Goal: Transaction & Acquisition: Purchase product/service

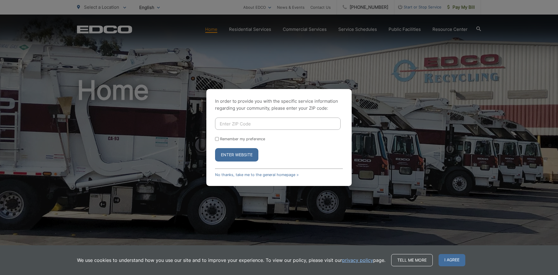
click at [245, 125] on input "Enter ZIP Code" at bounding box center [277, 123] width 125 height 12
type input "92078"
click at [215, 148] on button "Enter Website" at bounding box center [236, 154] width 43 height 13
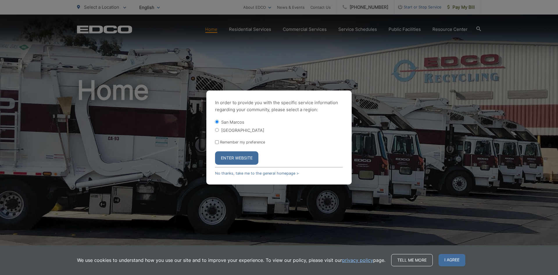
click at [241, 155] on button "Enter Website" at bounding box center [236, 157] width 43 height 13
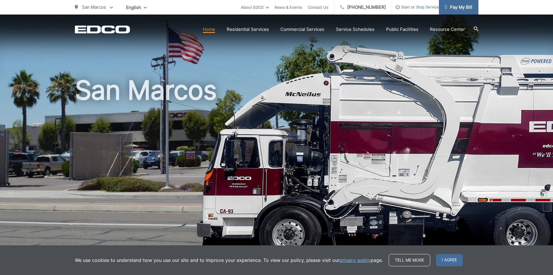
click at [460, 5] on span "Pay My Bill" at bounding box center [459, 7] width 28 height 7
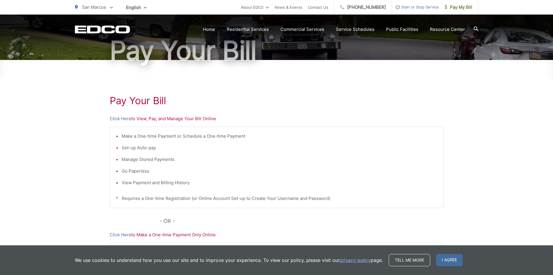
scroll to position [58, 0]
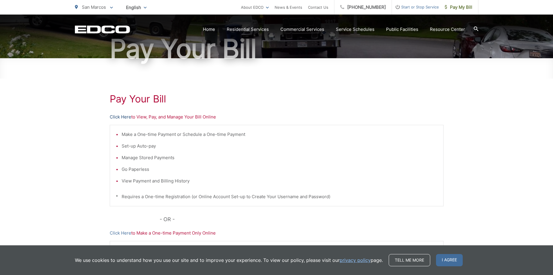
click at [120, 116] on link "Click Here" at bounding box center [120, 116] width 21 height 7
